Goal: Information Seeking & Learning: Learn about a topic

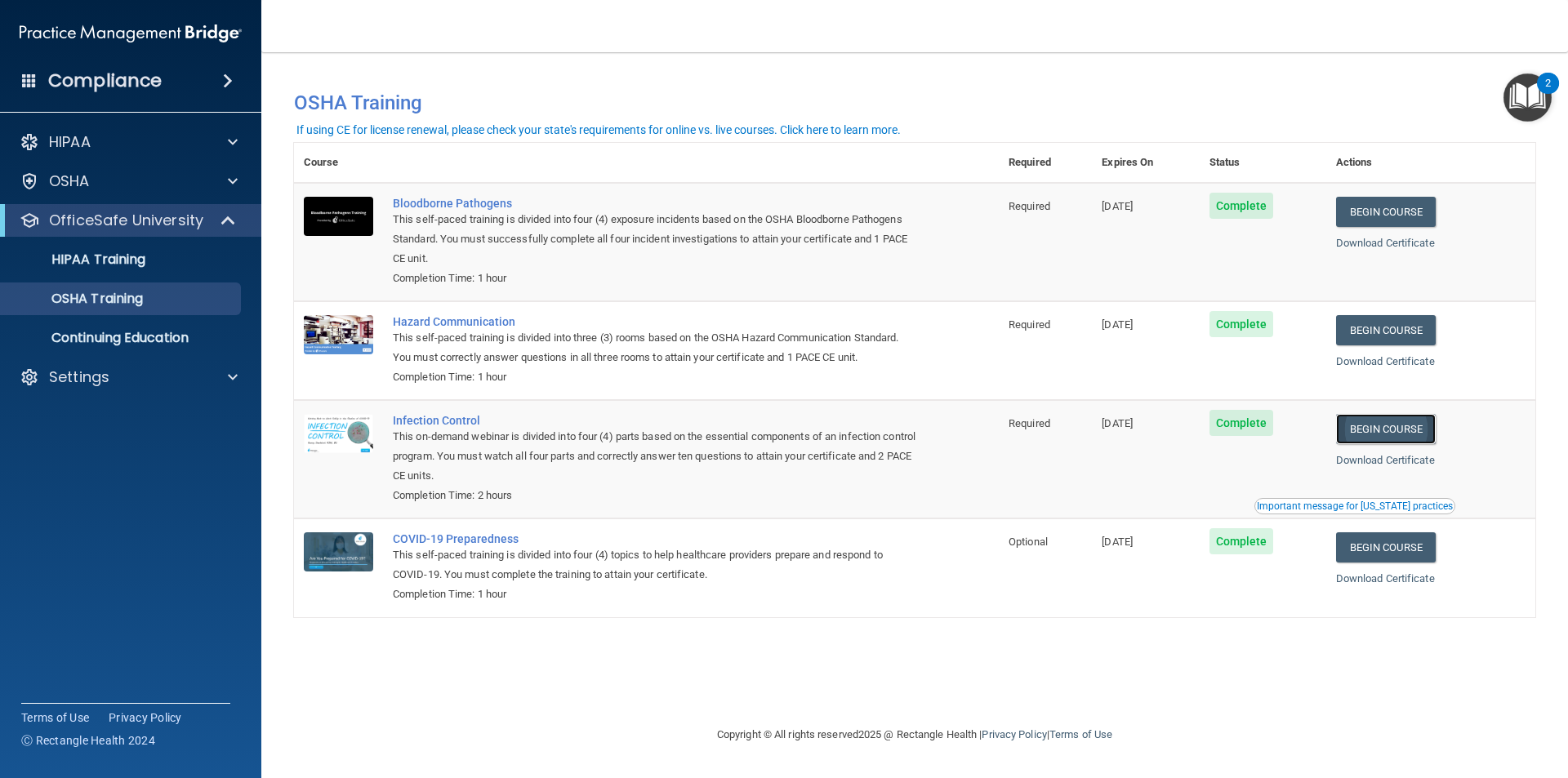
click at [1420, 432] on link "Begin Course" at bounding box center [1385, 429] width 100 height 30
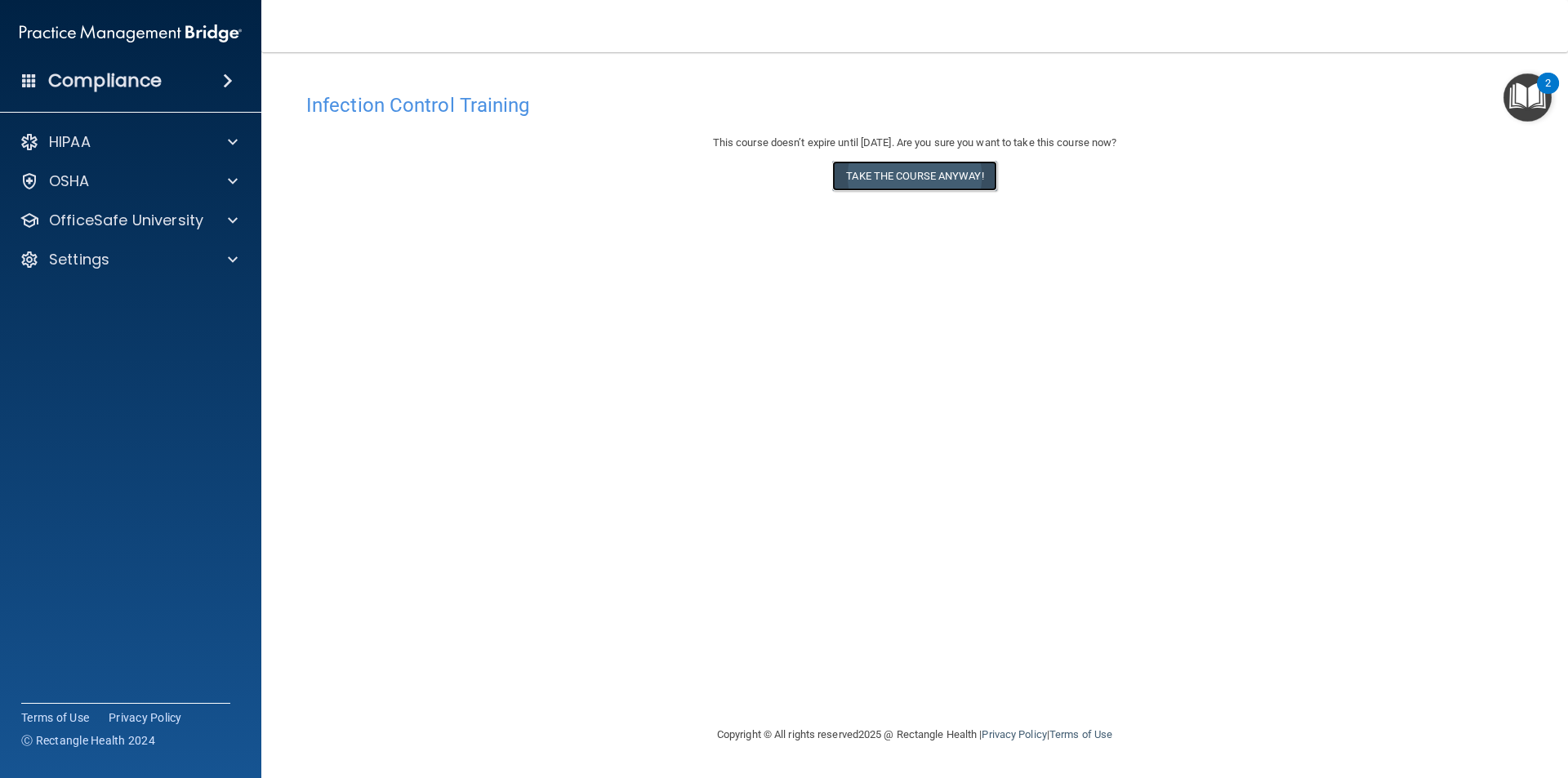
click at [916, 177] on button "Take the course anyway!" at bounding box center [914, 176] width 164 height 30
click at [573, 730] on footer "Copyright © All rights reserved 2025 @ Rectangle Health | Privacy Policy | Term…" at bounding box center [914, 735] width 1241 height 53
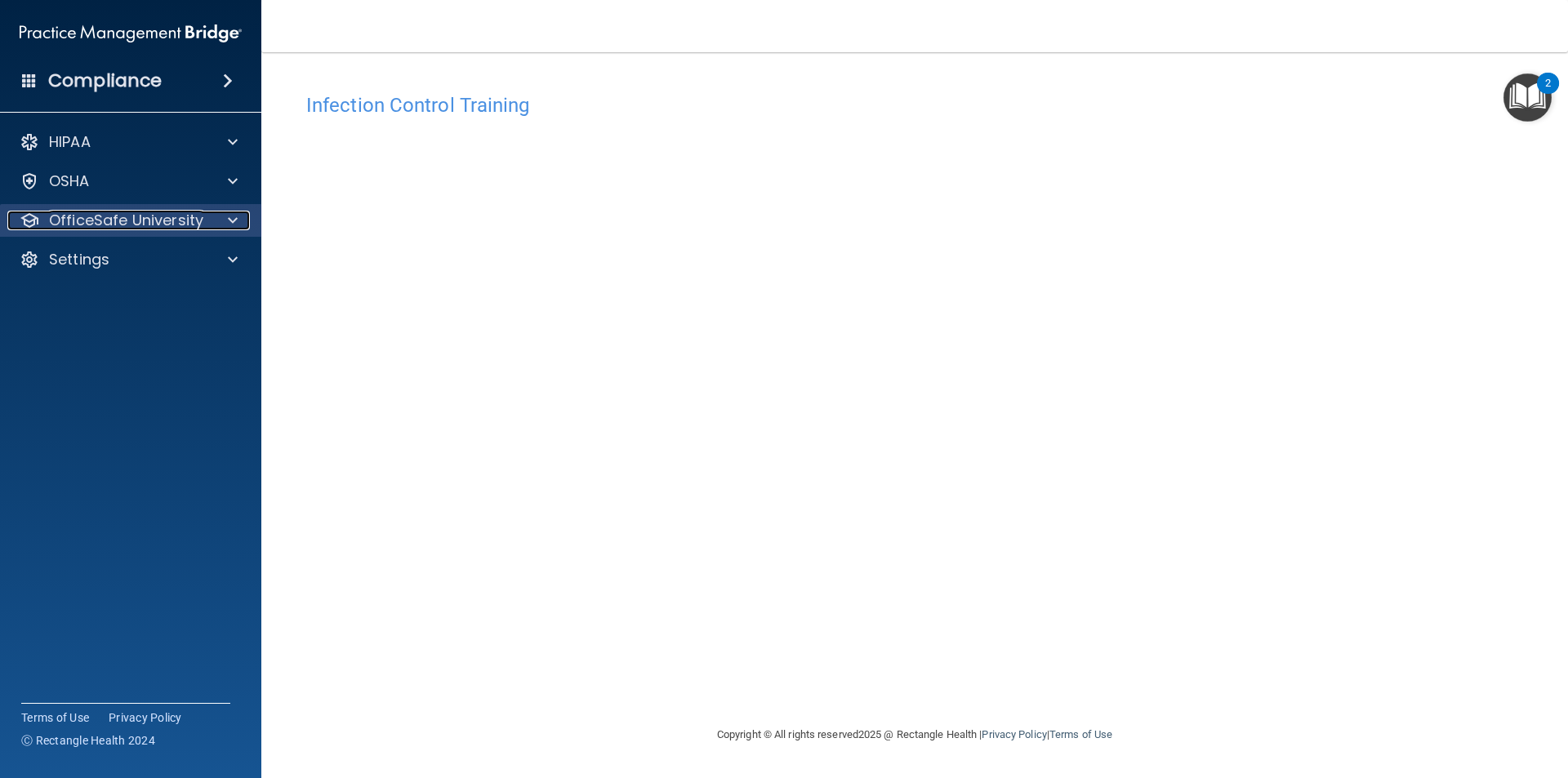
click at [103, 226] on p "OfficeSafe University" at bounding box center [125, 220] width 154 height 20
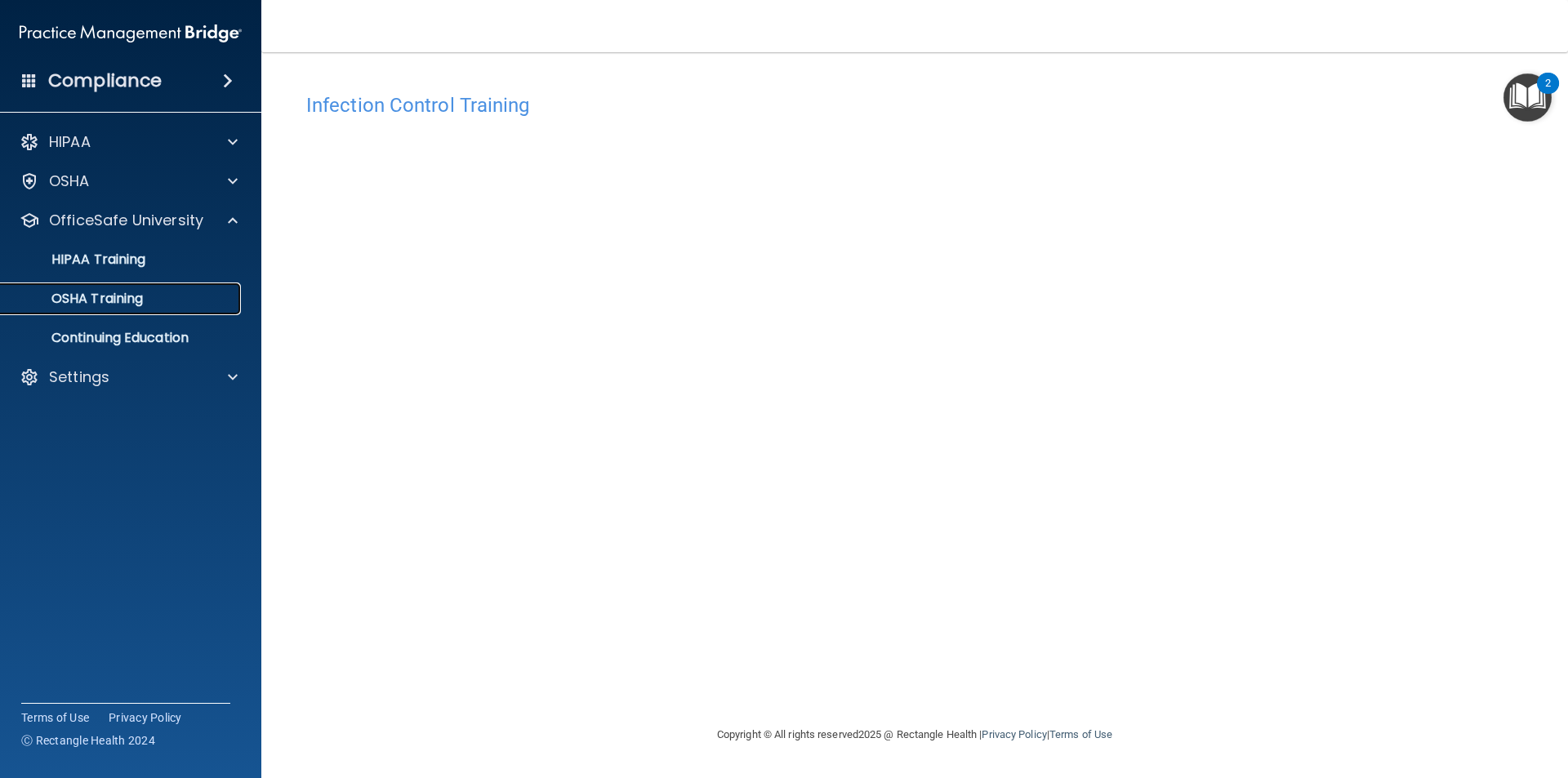
click at [157, 303] on div "OSHA Training" at bounding box center [121, 298] width 223 height 16
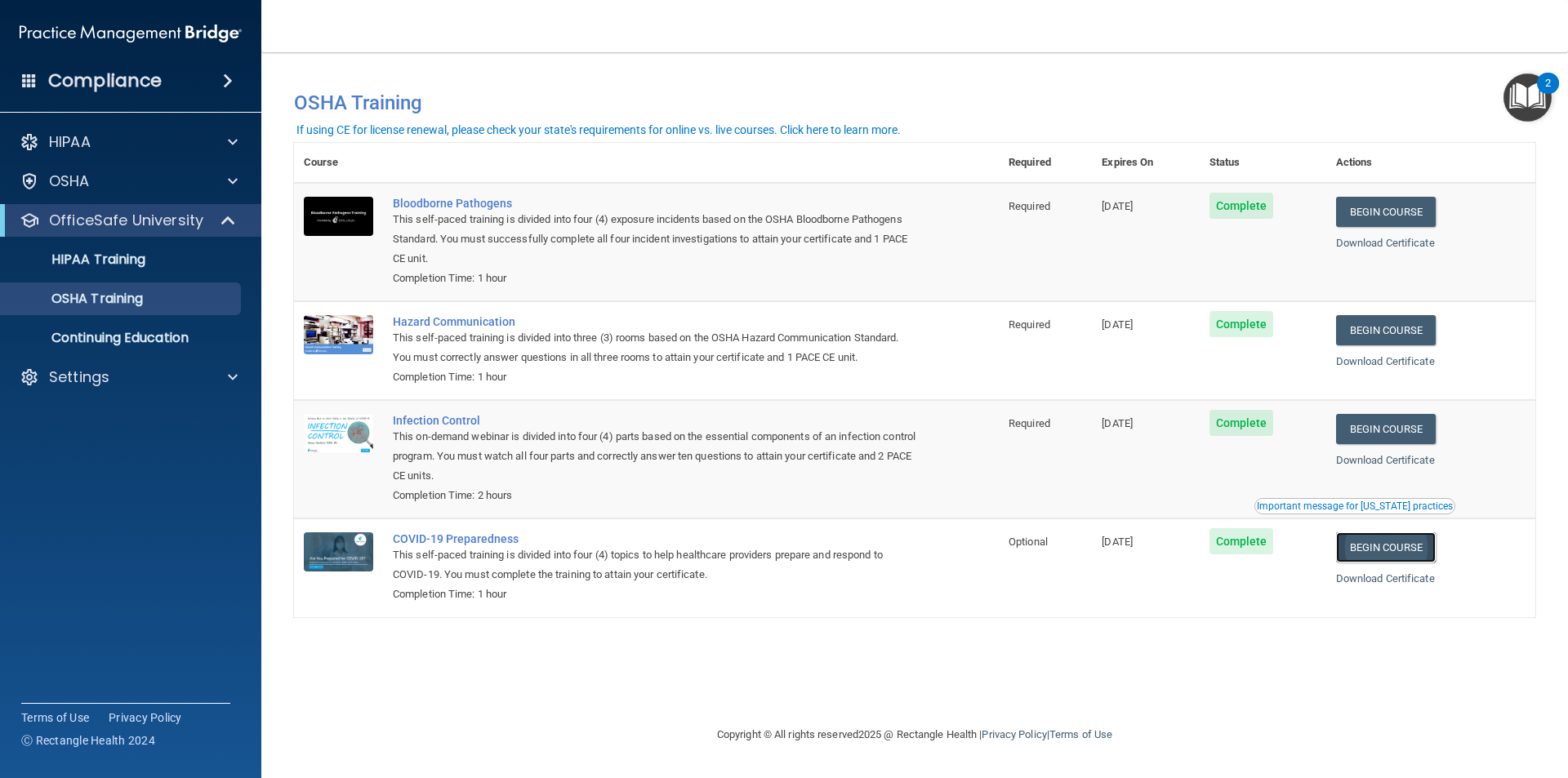
click at [1385, 553] on link "Begin Course" at bounding box center [1385, 547] width 100 height 30
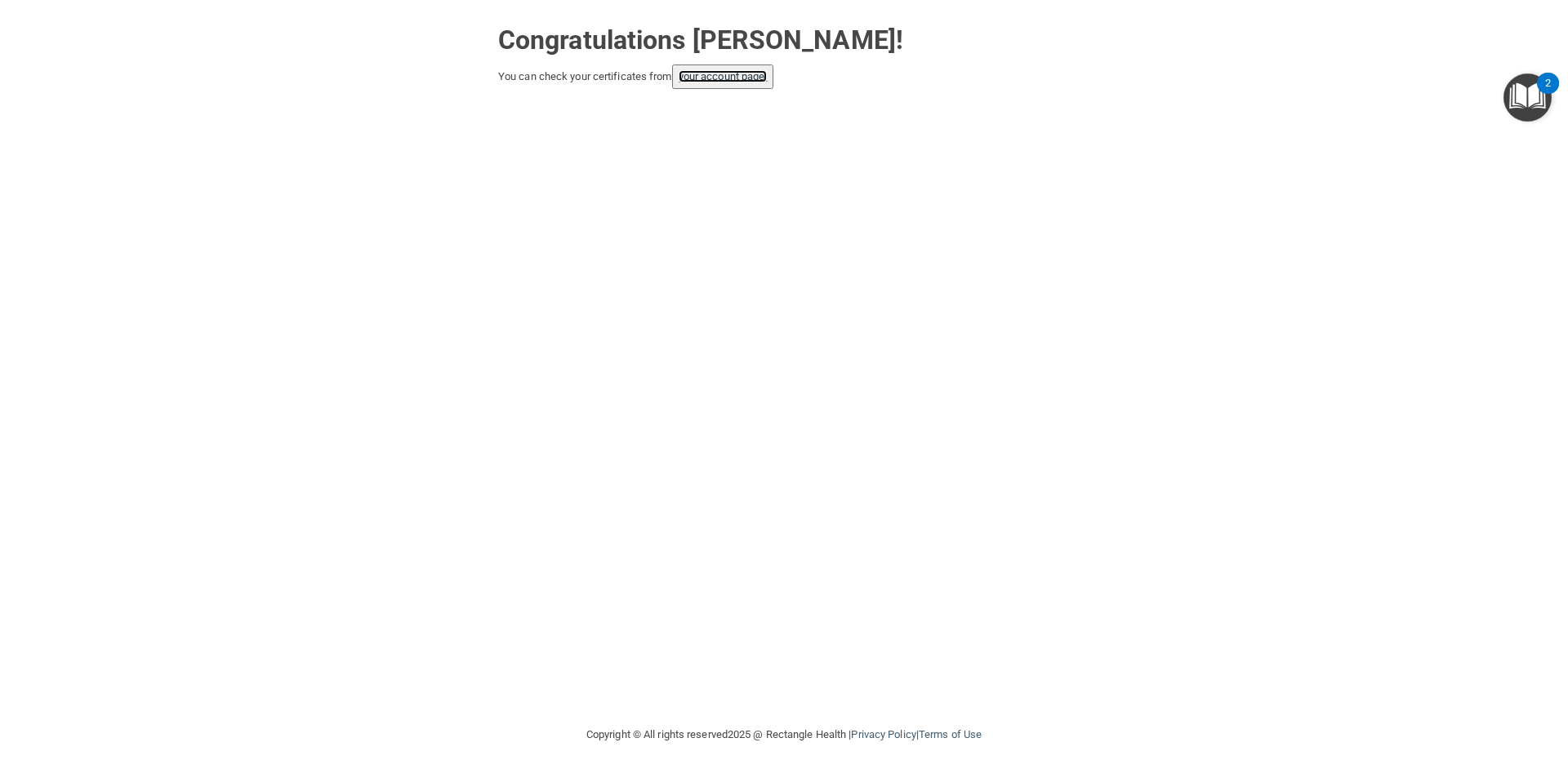
click at [743, 76] on link "your account page!" at bounding box center [723, 76] width 89 height 12
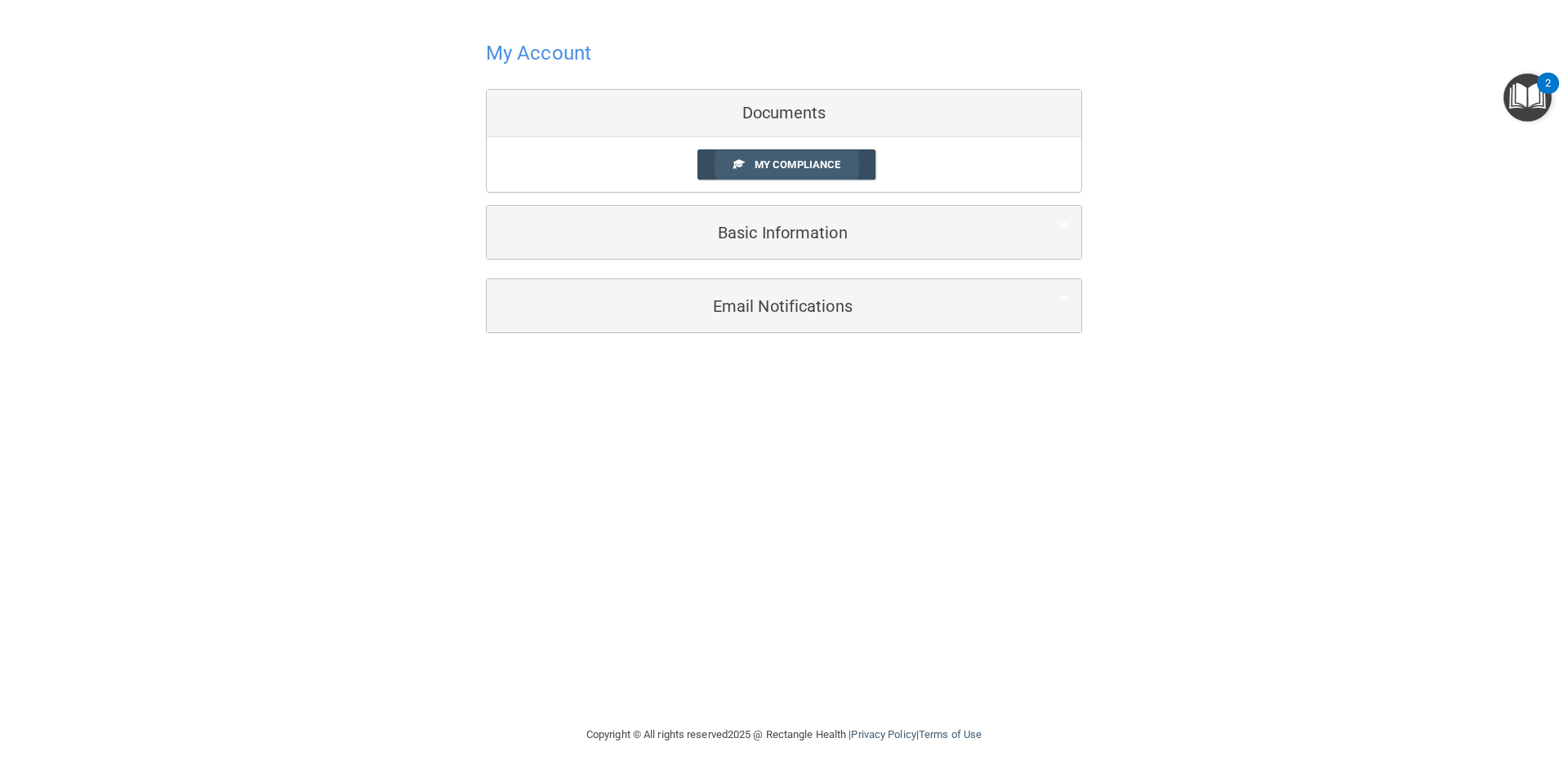
click at [784, 151] on link "My Compliance" at bounding box center [786, 164] width 178 height 30
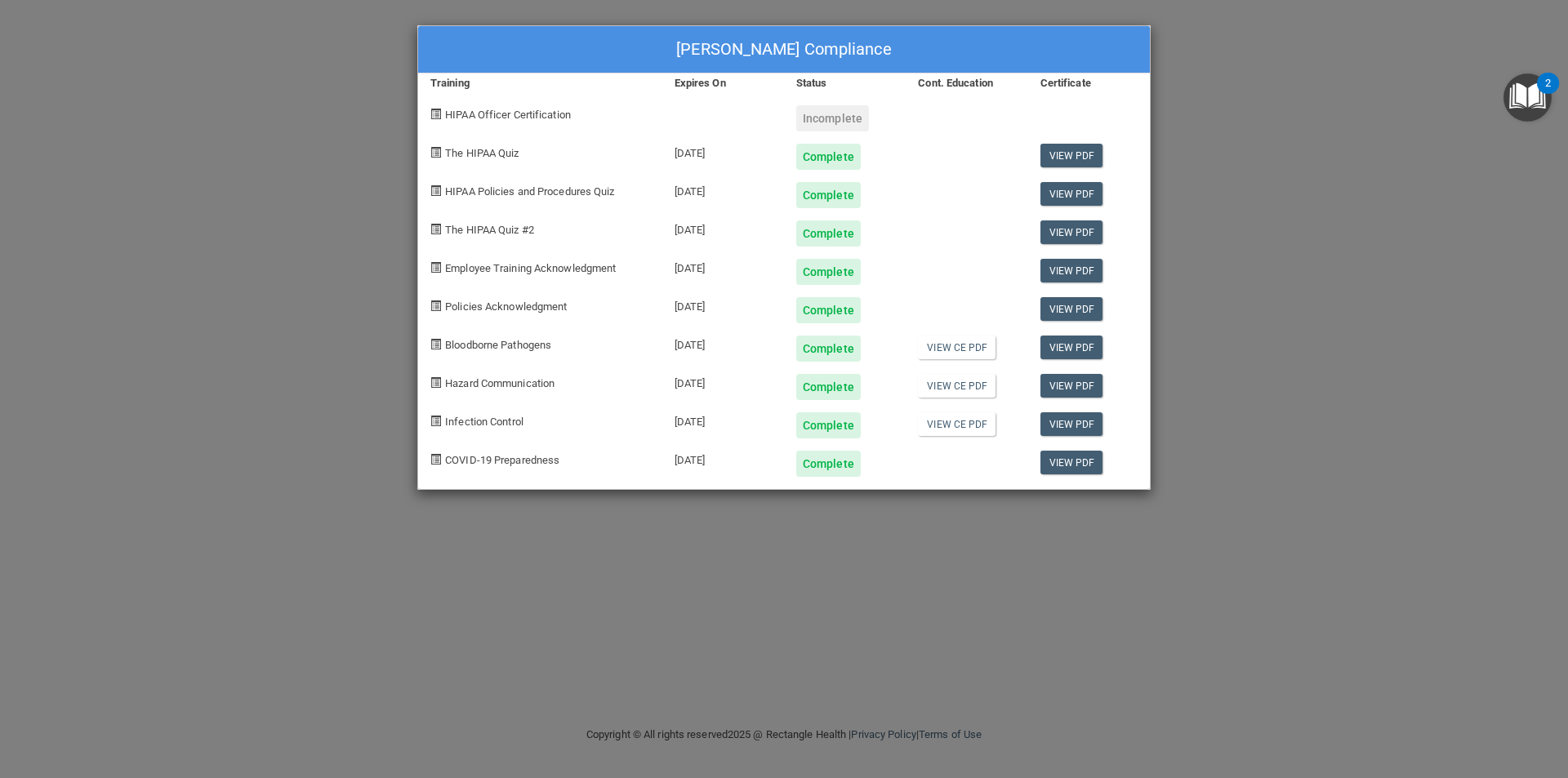
click at [715, 635] on div "Bridget Hestermann's Compliance Training Expires On Status Cont. Education Cert…" at bounding box center [784, 389] width 1568 height 778
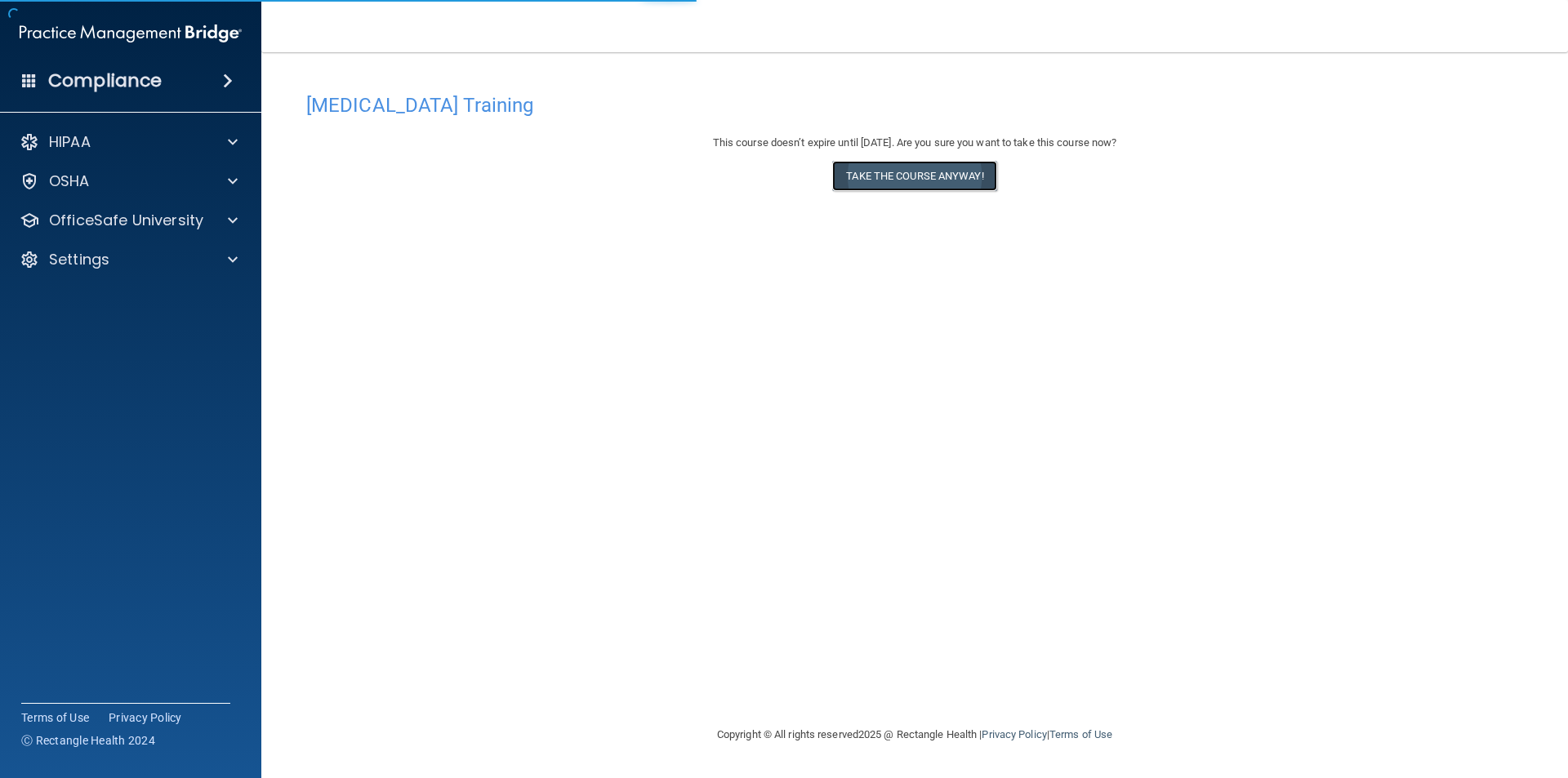
click at [874, 185] on button "Take the course anyway!" at bounding box center [914, 176] width 164 height 30
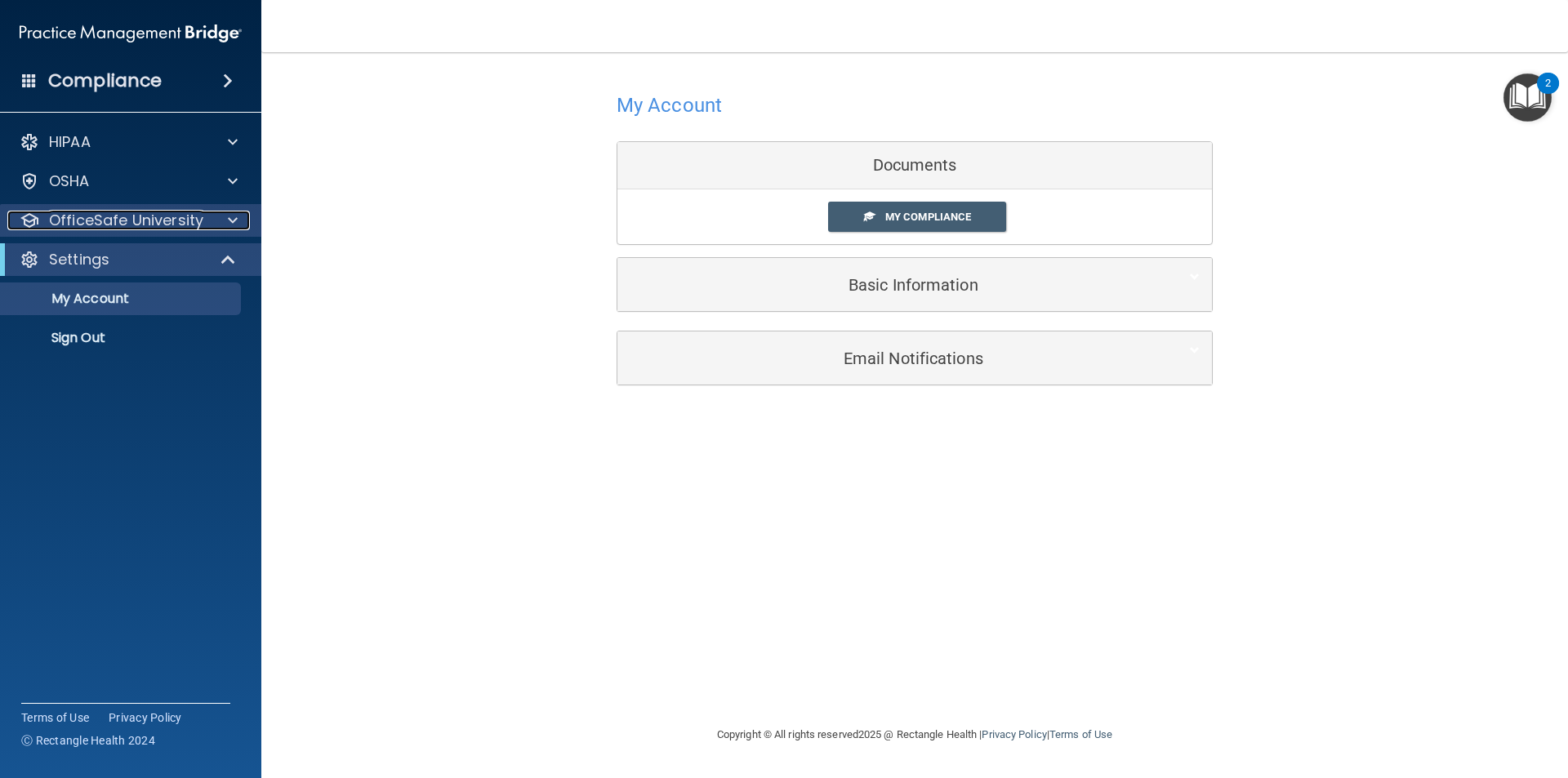
click at [128, 225] on p "OfficeSafe University" at bounding box center [125, 220] width 154 height 20
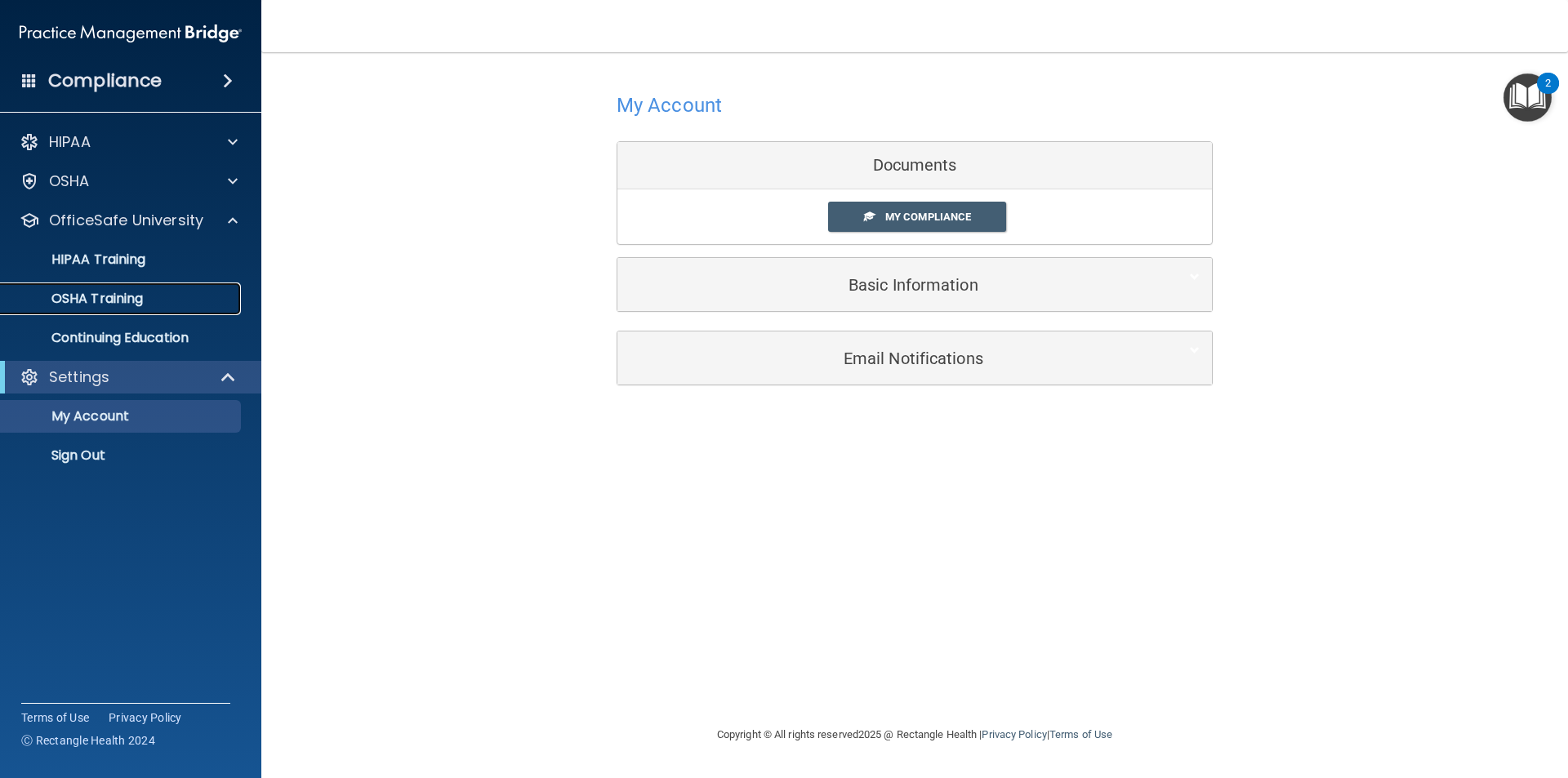
click at [115, 293] on p "OSHA Training" at bounding box center [77, 298] width 133 height 16
